Goal: Task Accomplishment & Management: Complete application form

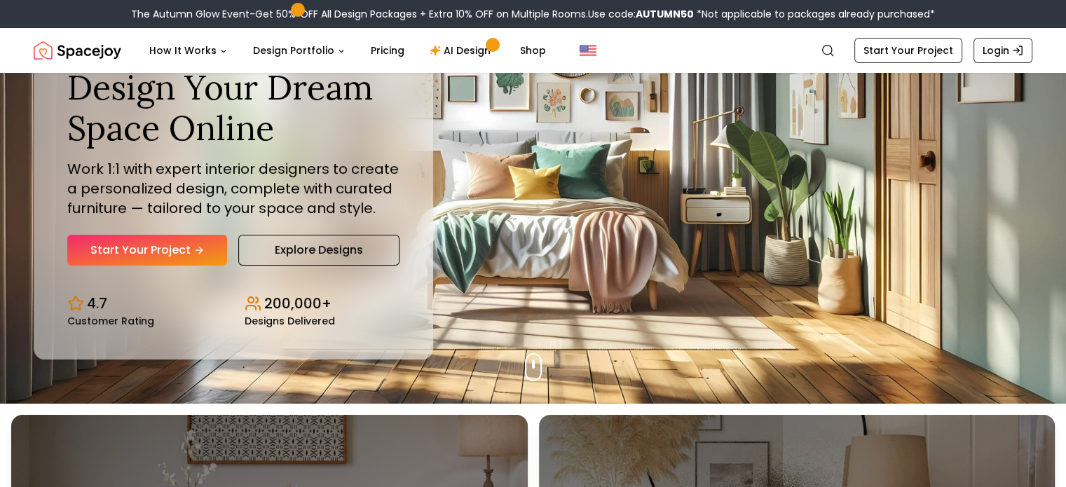
scroll to position [140, 0]
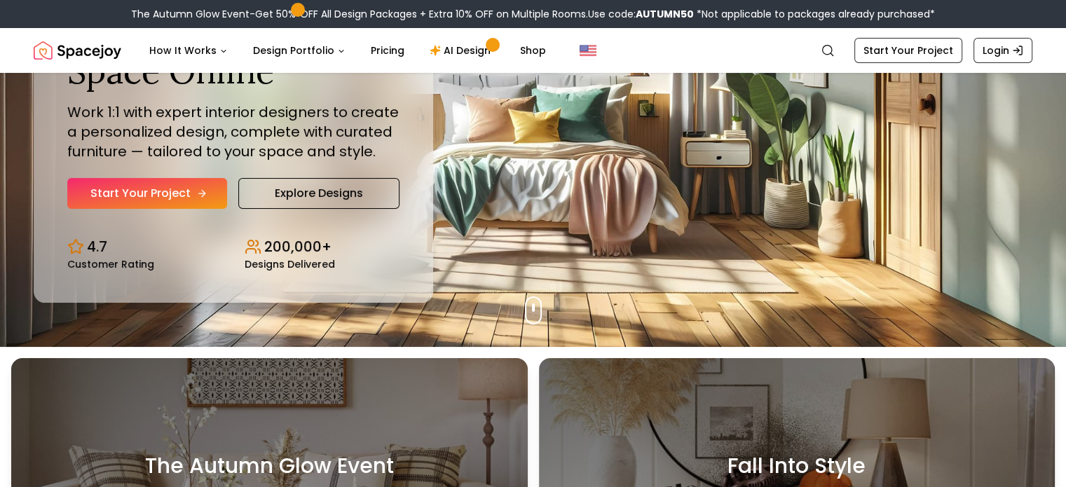
click at [129, 190] on link "Start Your Project" at bounding box center [147, 193] width 160 height 31
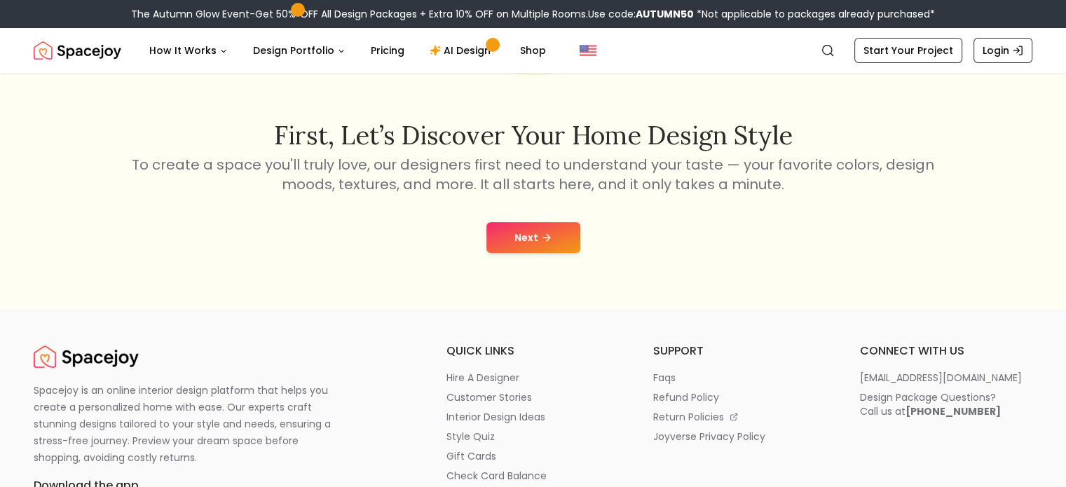
scroll to position [199, 0]
click at [538, 247] on button "Next" at bounding box center [533, 236] width 94 height 31
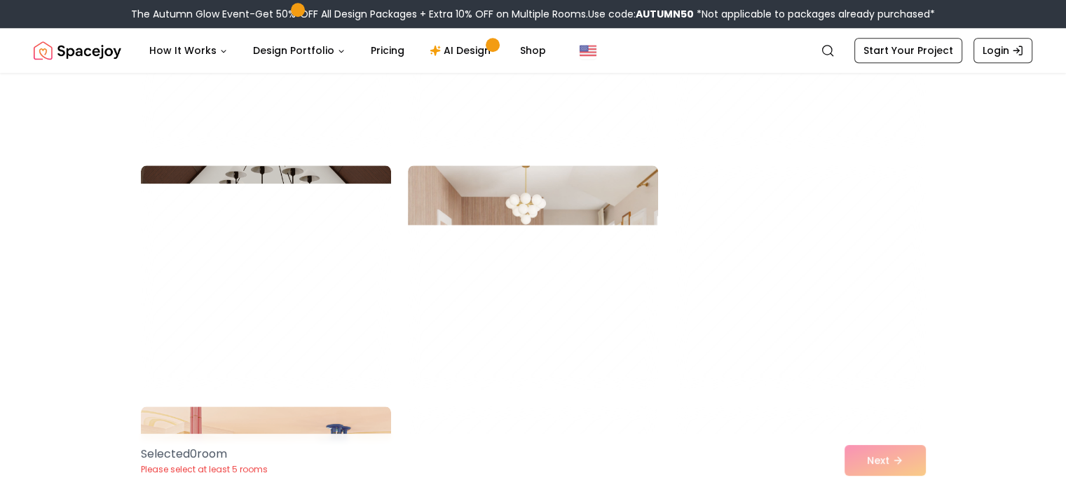
scroll to position [1480, 0]
